Goal: Navigation & Orientation: Find specific page/section

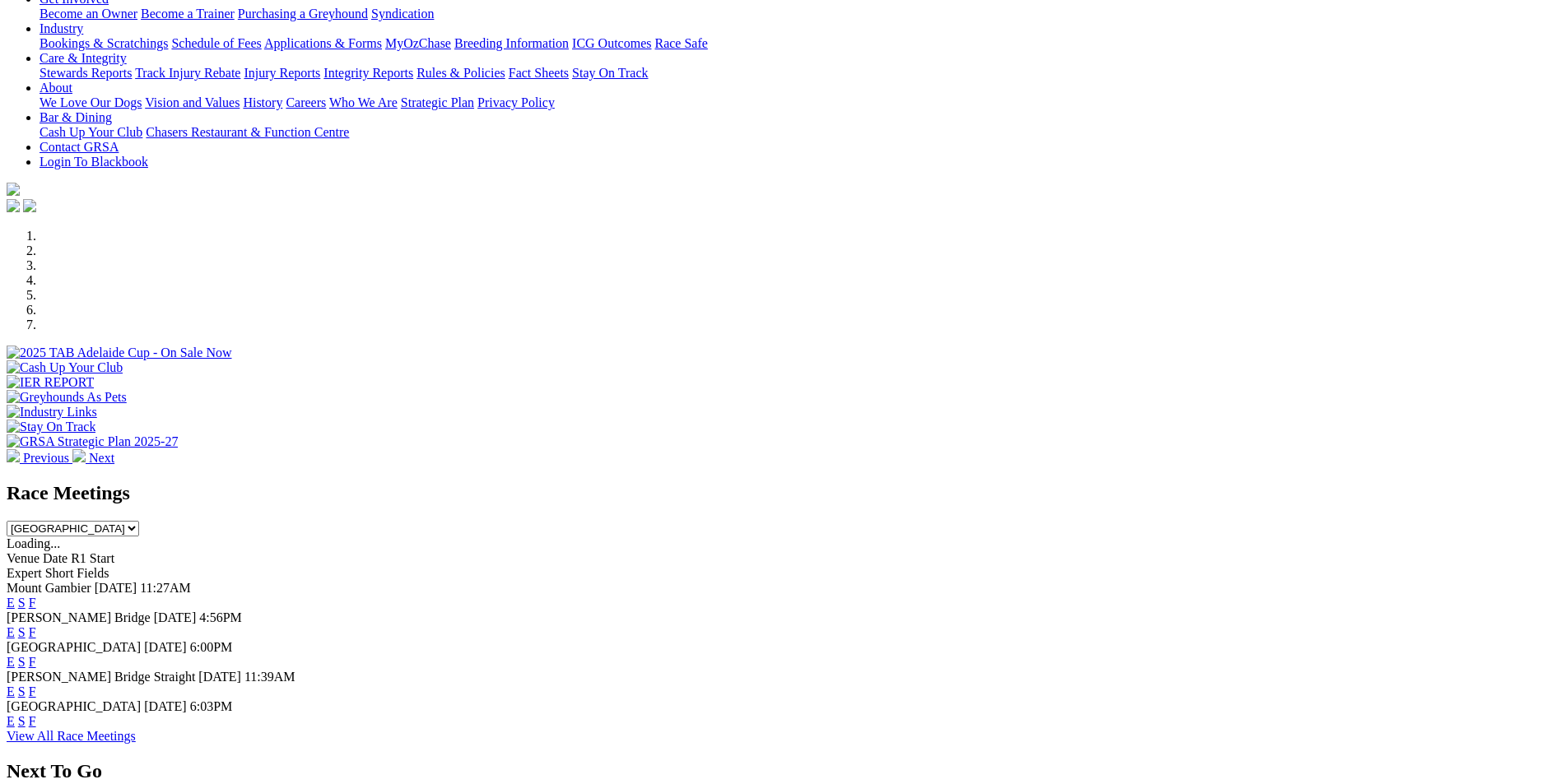
scroll to position [388, 0]
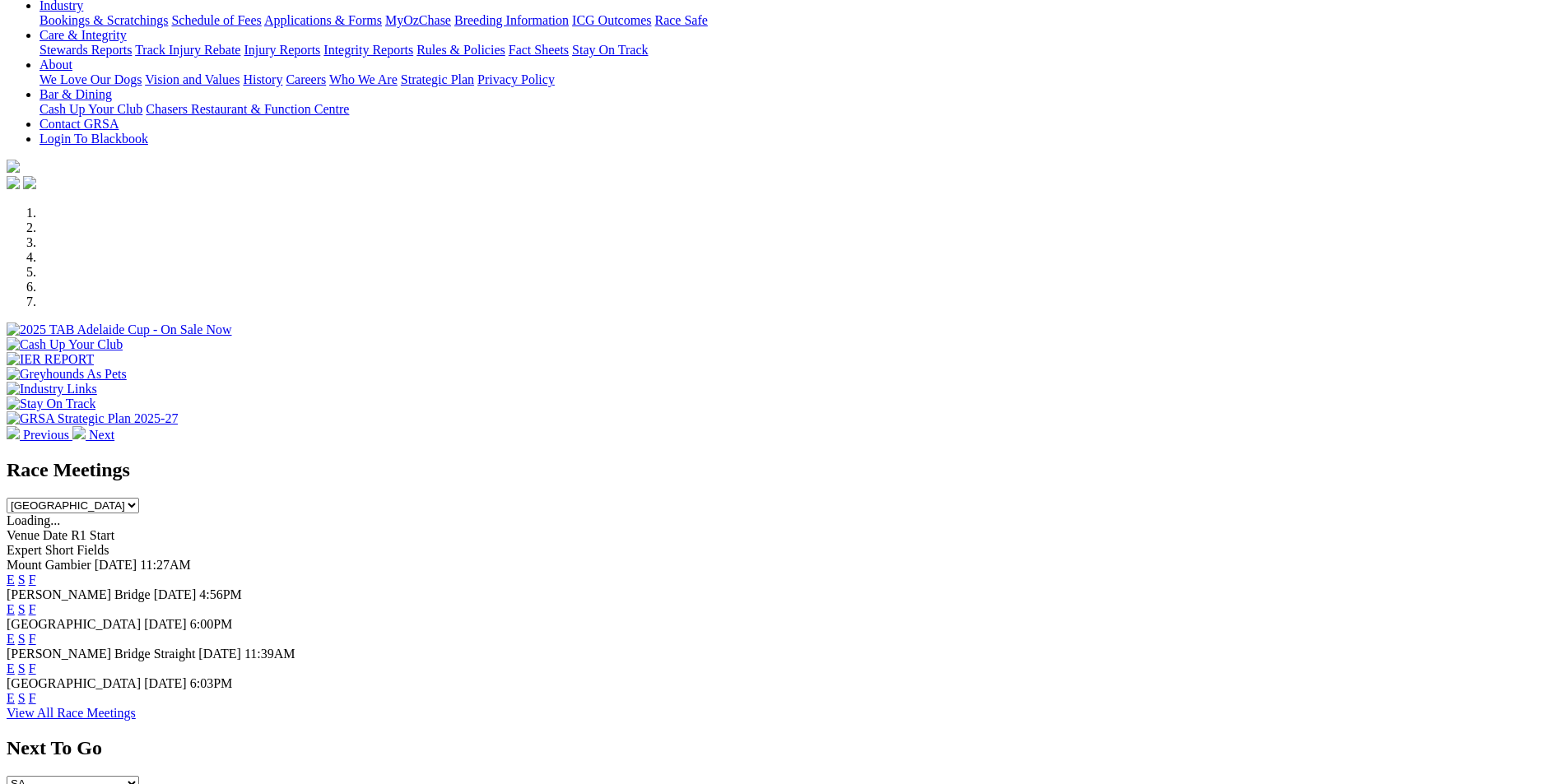
click at [36, 632] on link "F" at bounding box center [32, 639] width 7 height 14
